Goal: Task Accomplishment & Management: Manage account settings

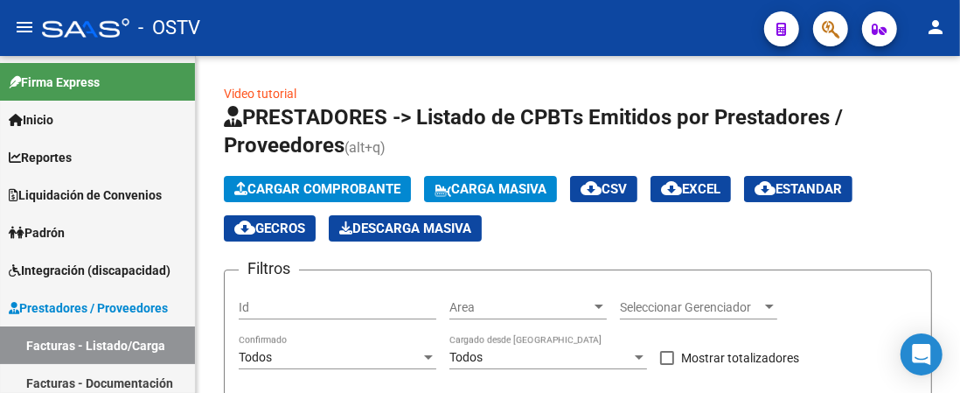
scroll to position [175, 0]
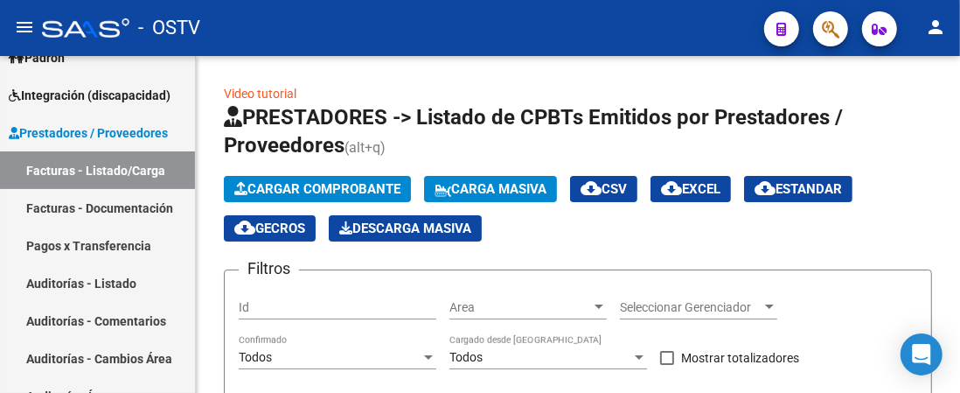
click at [940, 27] on mat-icon "person" at bounding box center [935, 27] width 21 height 21
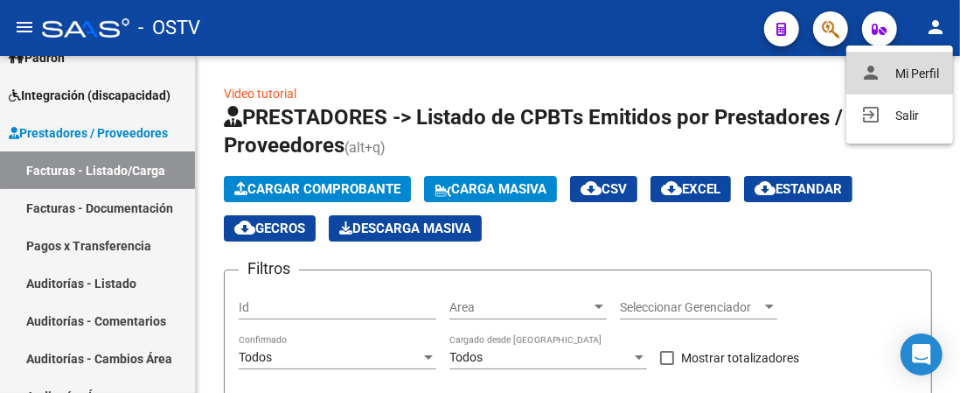
click at [925, 71] on button "person Mi Perfil" at bounding box center [900, 73] width 107 height 42
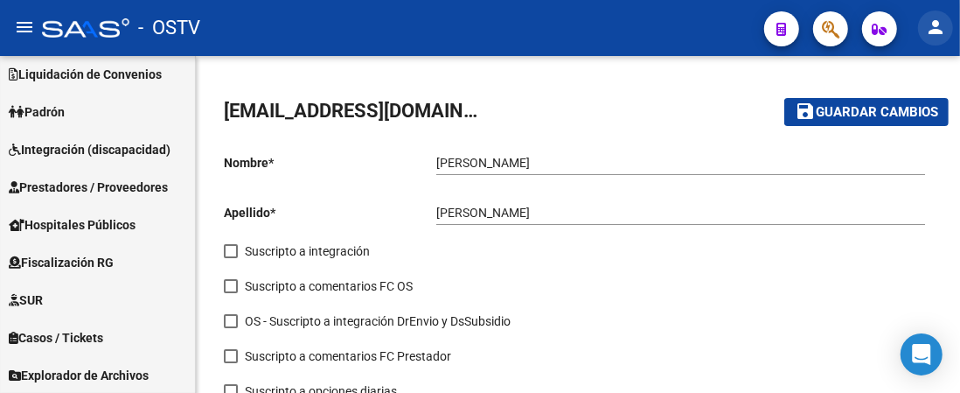
click at [941, 28] on mat-icon "person" at bounding box center [935, 27] width 21 height 21
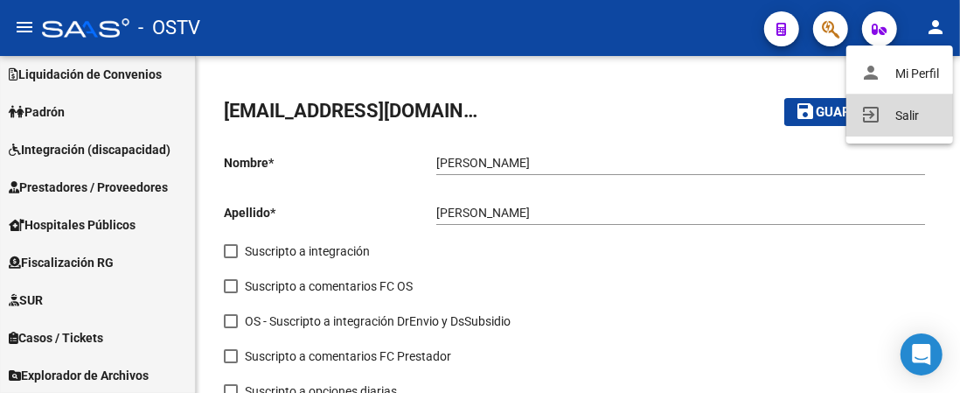
click at [901, 118] on button "exit_to_app Salir" at bounding box center [900, 115] width 107 height 42
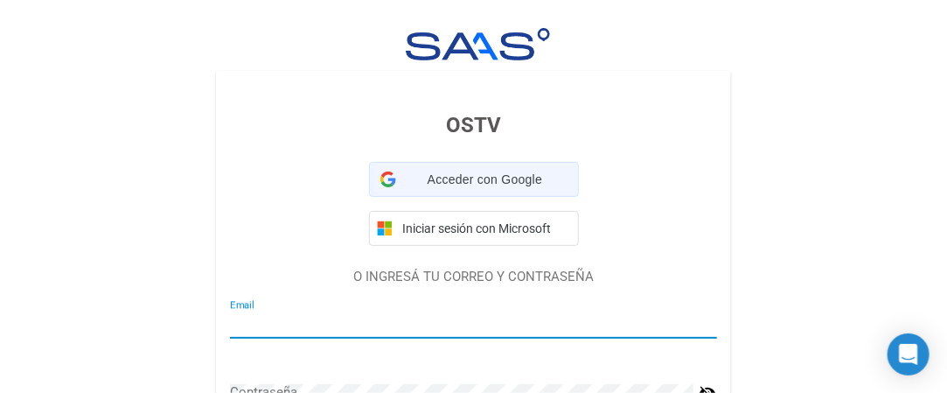
type input "[EMAIL_ADDRESS][DOMAIN_NAME]"
